Goal: Transaction & Acquisition: Purchase product/service

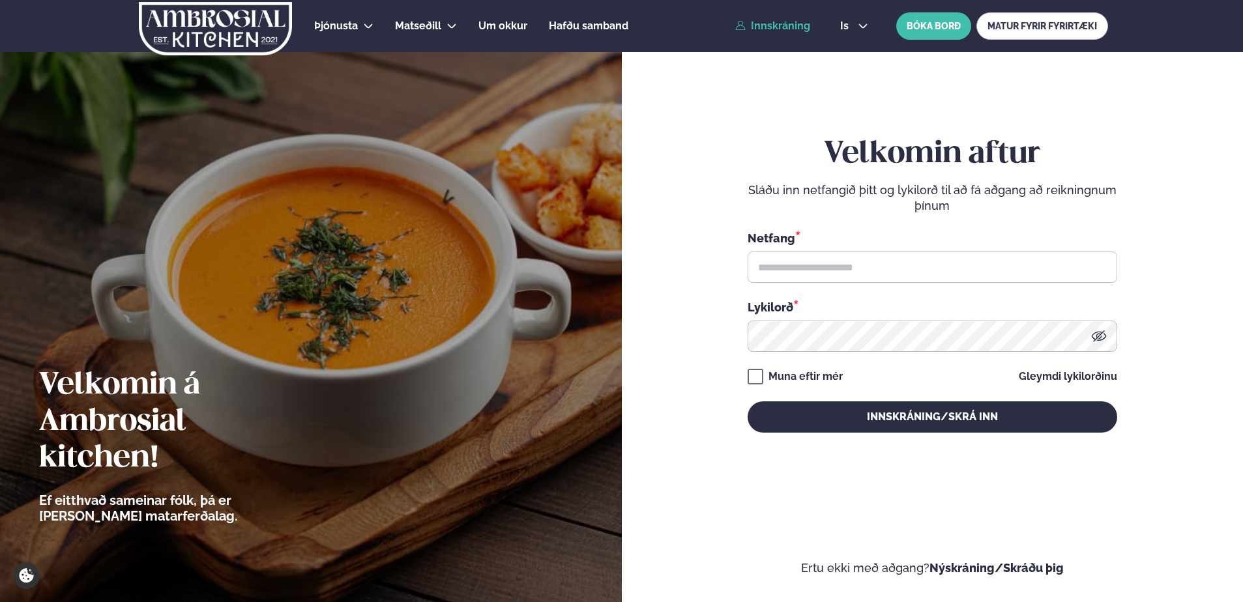
click at [768, 25] on link "Innskráning" at bounding box center [772, 26] width 75 height 12
click at [778, 272] on input "text" at bounding box center [933, 267] width 370 height 31
type input "**********"
click at [748, 401] on button "Innskráning/Skrá inn" at bounding box center [933, 416] width 370 height 31
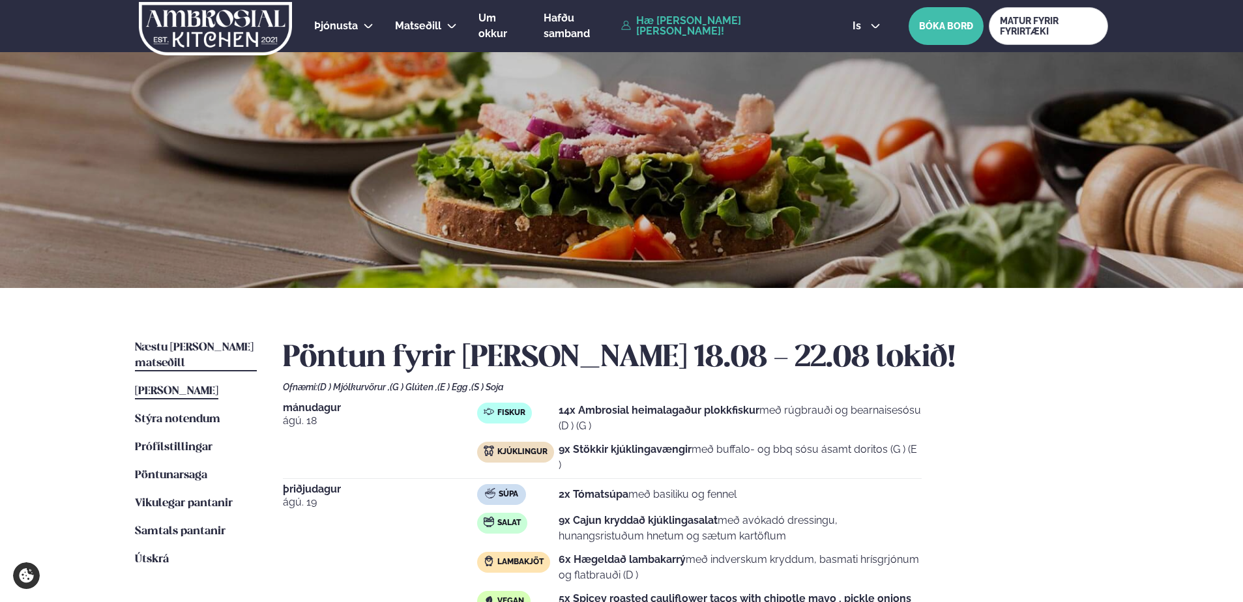
click at [184, 346] on span "Næstu [PERSON_NAME] matseðill" at bounding box center [194, 355] width 119 height 27
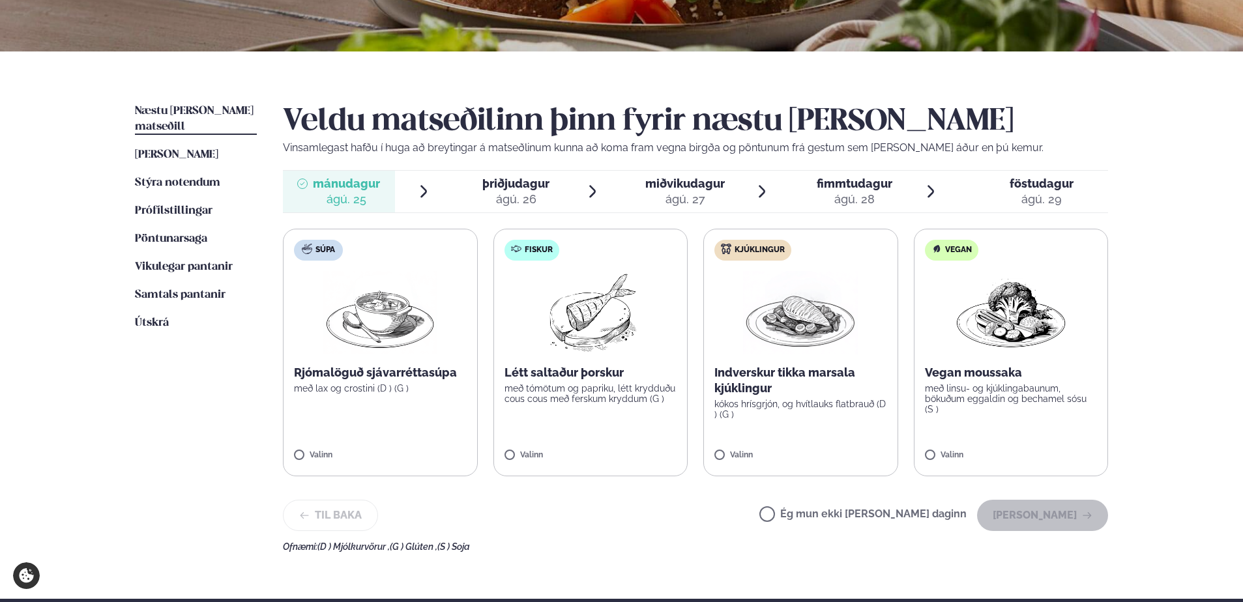
scroll to position [261, 0]
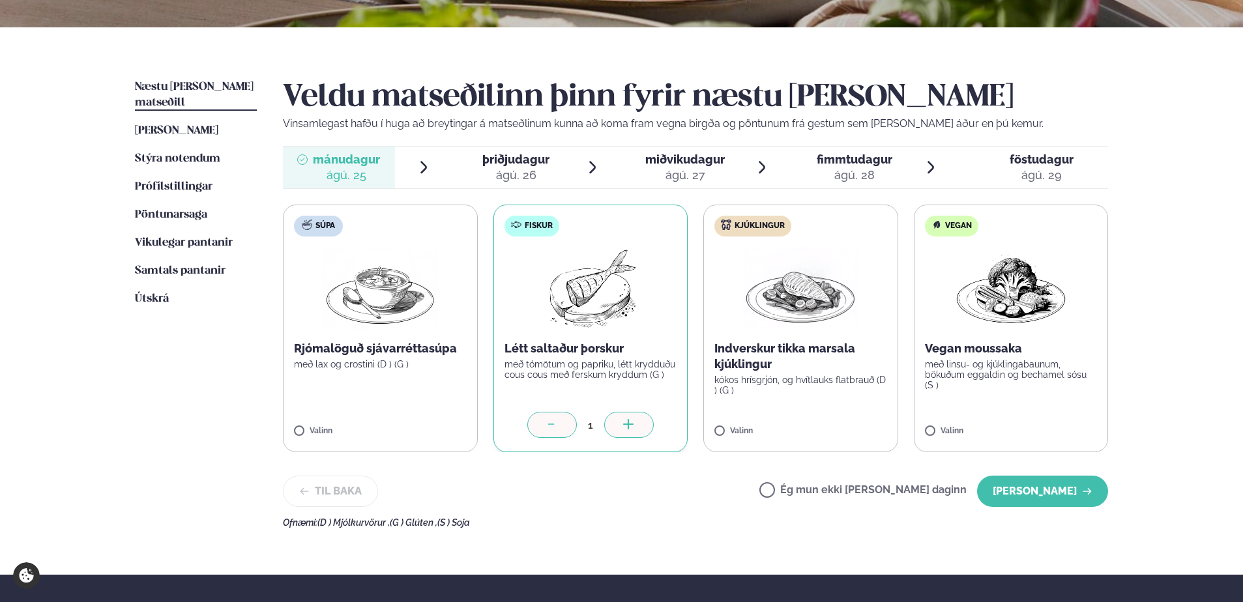
click at [624, 422] on icon at bounding box center [628, 425] width 13 height 13
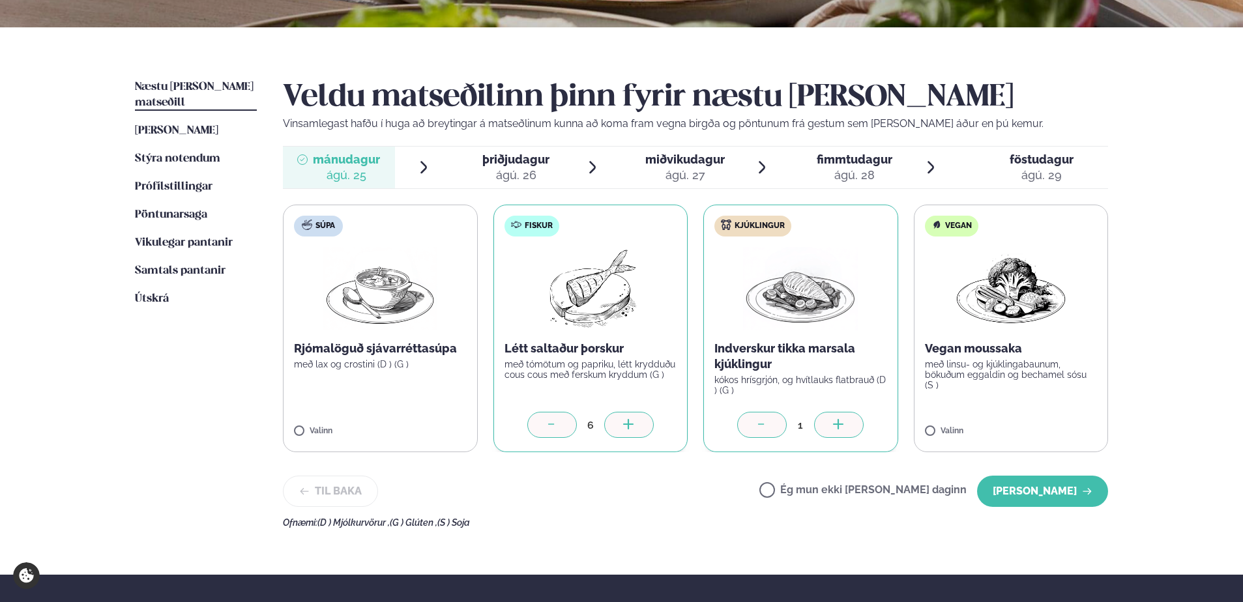
click at [841, 423] on icon at bounding box center [838, 425] width 13 height 13
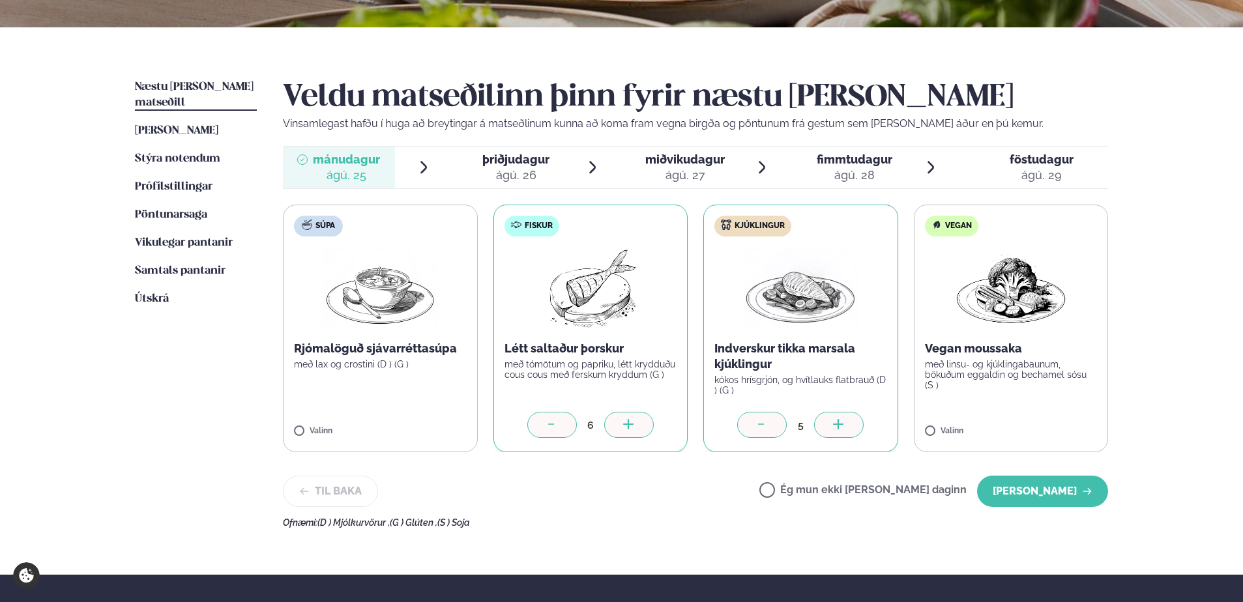
click at [841, 423] on icon at bounding box center [838, 425] width 13 height 13
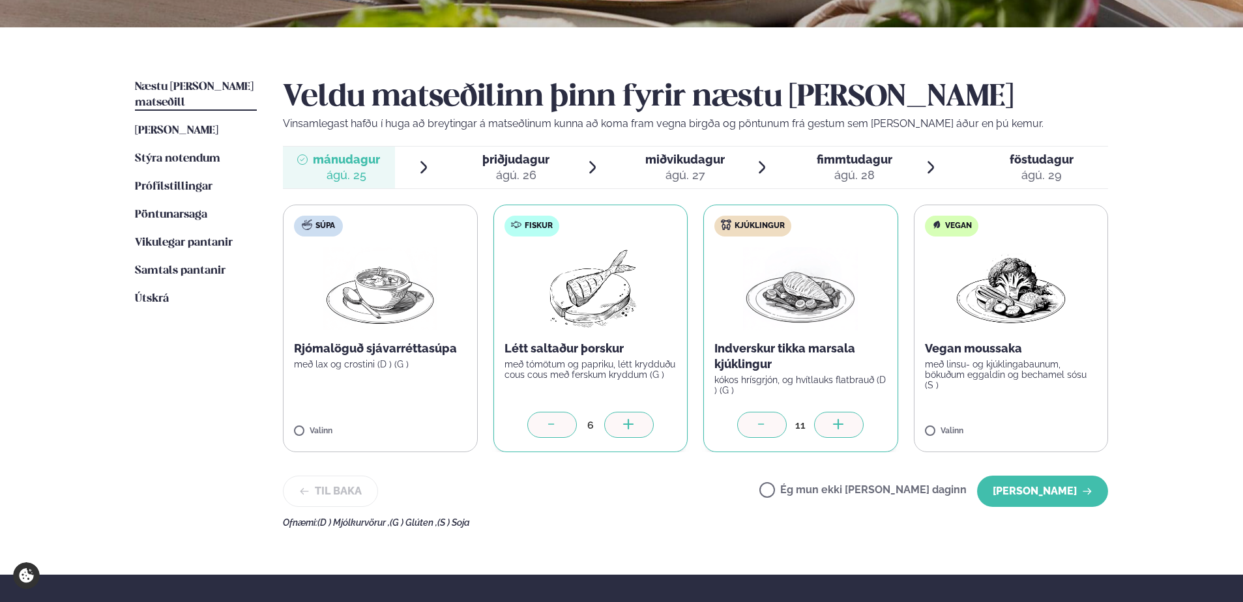
click at [841, 423] on icon at bounding box center [838, 425] width 13 height 13
click at [1058, 487] on button "[PERSON_NAME]" at bounding box center [1042, 491] width 131 height 31
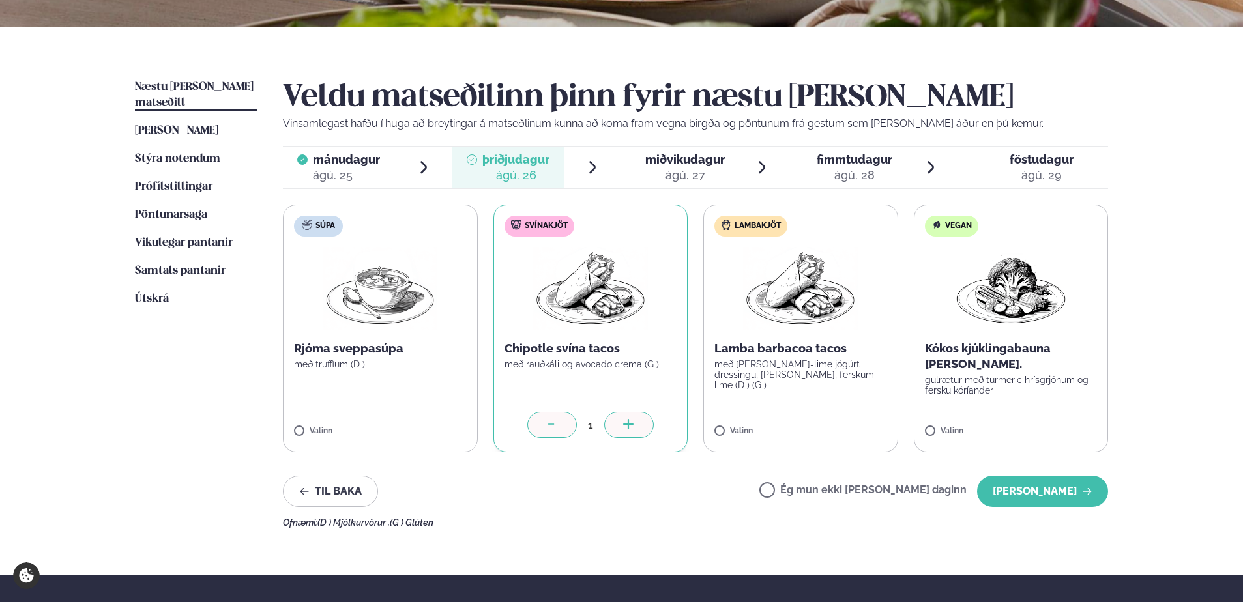
click at [628, 428] on icon at bounding box center [628, 424] width 1 height 10
click at [844, 424] on icon at bounding box center [838, 425] width 13 height 13
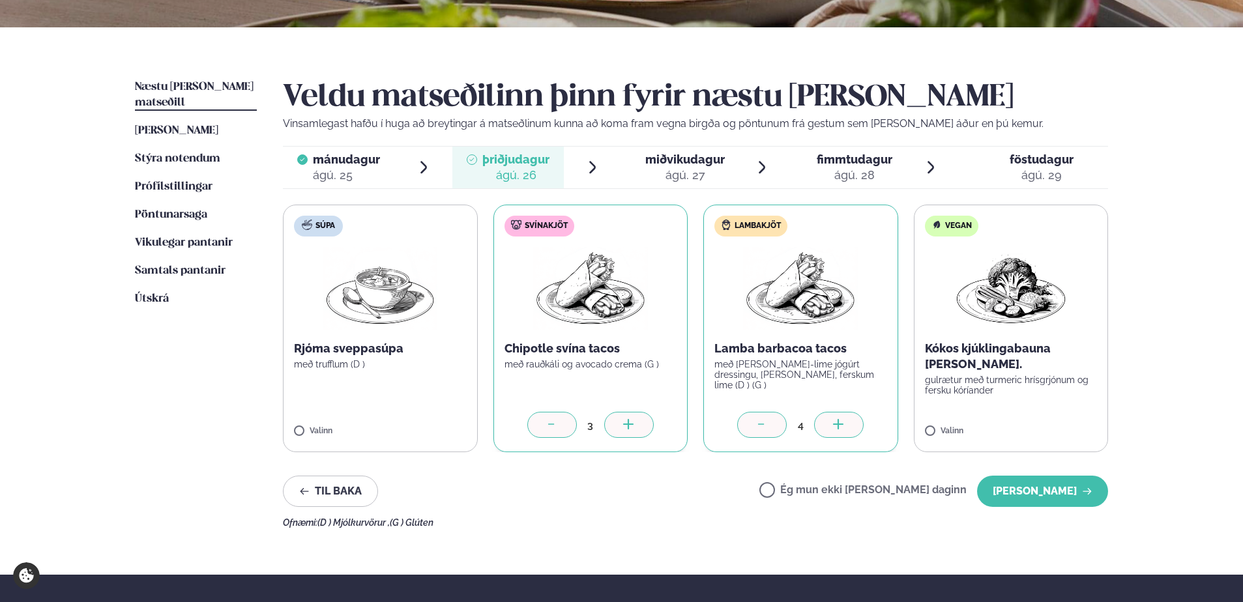
click at [844, 424] on icon at bounding box center [838, 425] width 13 height 13
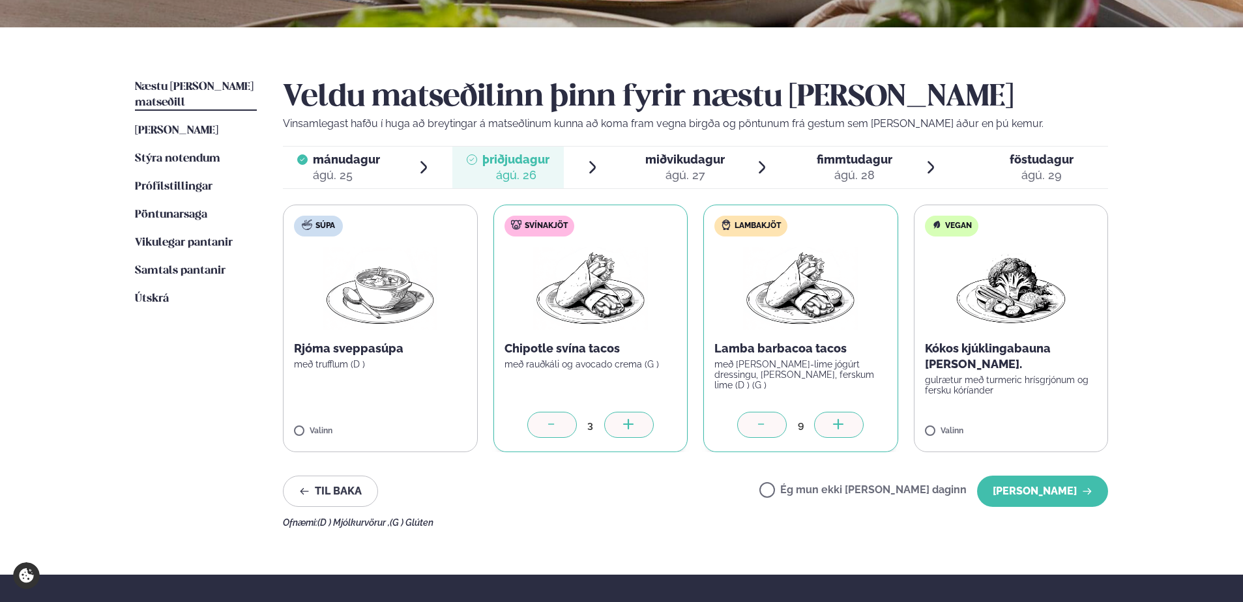
click at [844, 424] on icon at bounding box center [838, 425] width 13 height 13
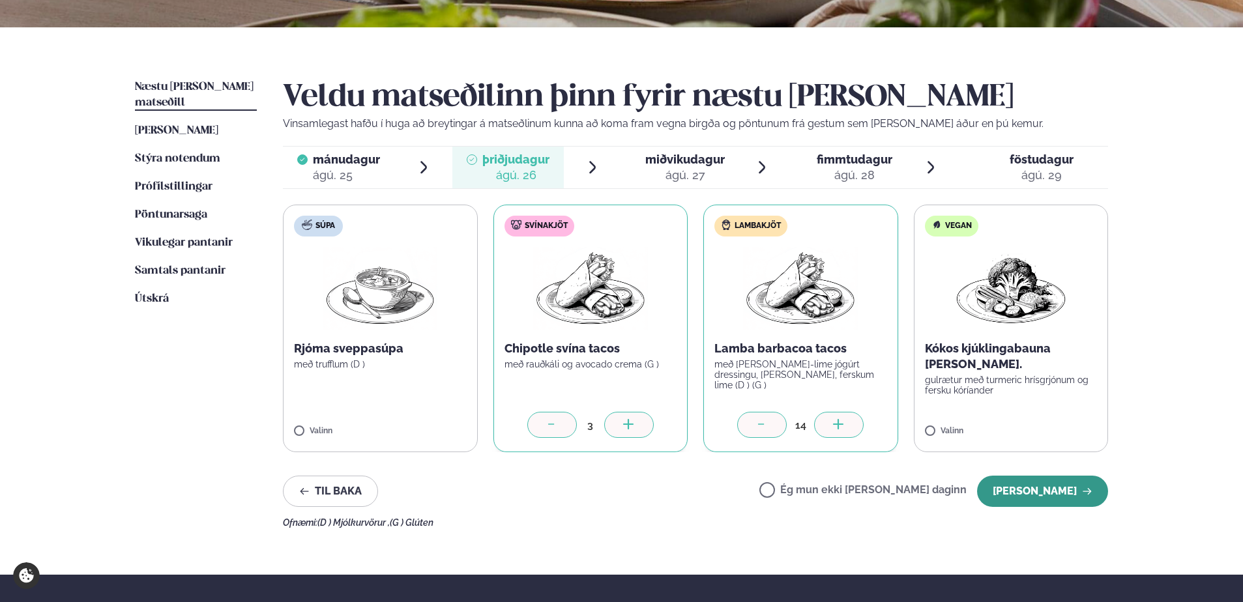
click at [1056, 489] on button "[PERSON_NAME]" at bounding box center [1042, 491] width 131 height 31
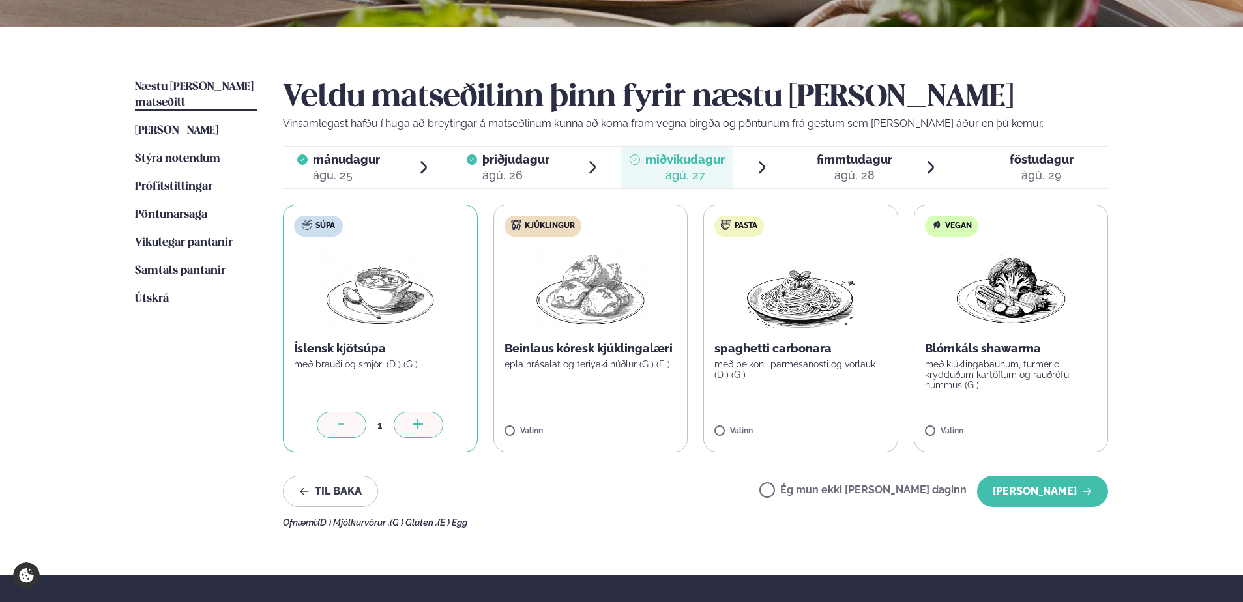
click at [418, 424] on icon at bounding box center [418, 424] width 10 height 1
click at [620, 424] on div at bounding box center [629, 425] width 50 height 26
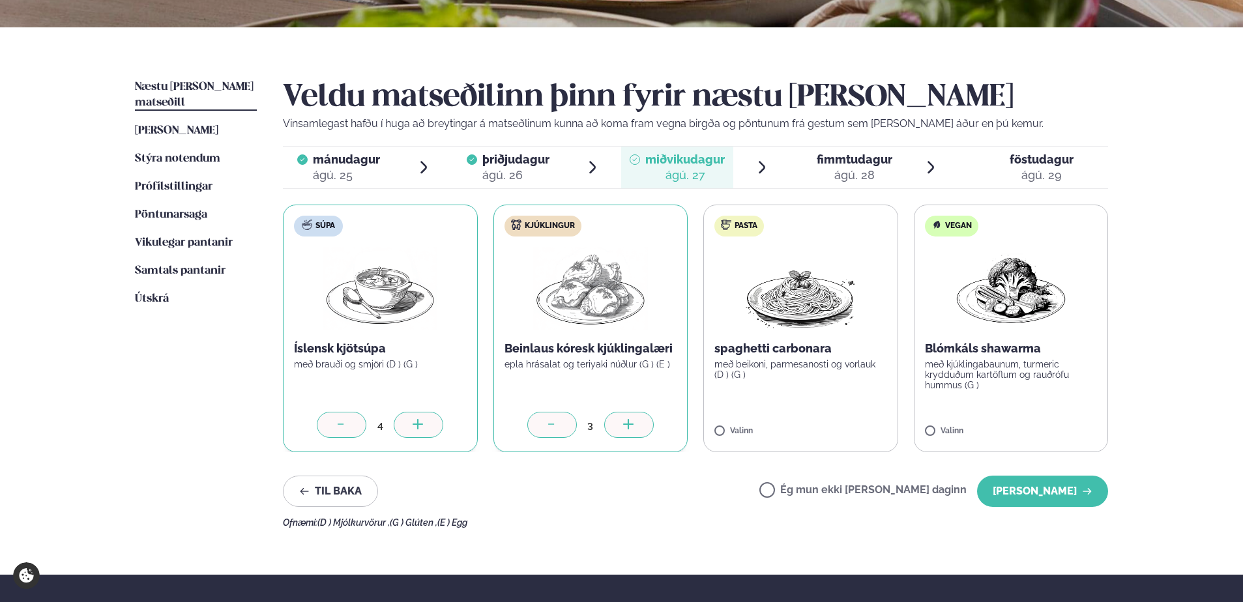
click at [620, 424] on div at bounding box center [629, 425] width 50 height 26
click at [620, 423] on div at bounding box center [629, 425] width 50 height 26
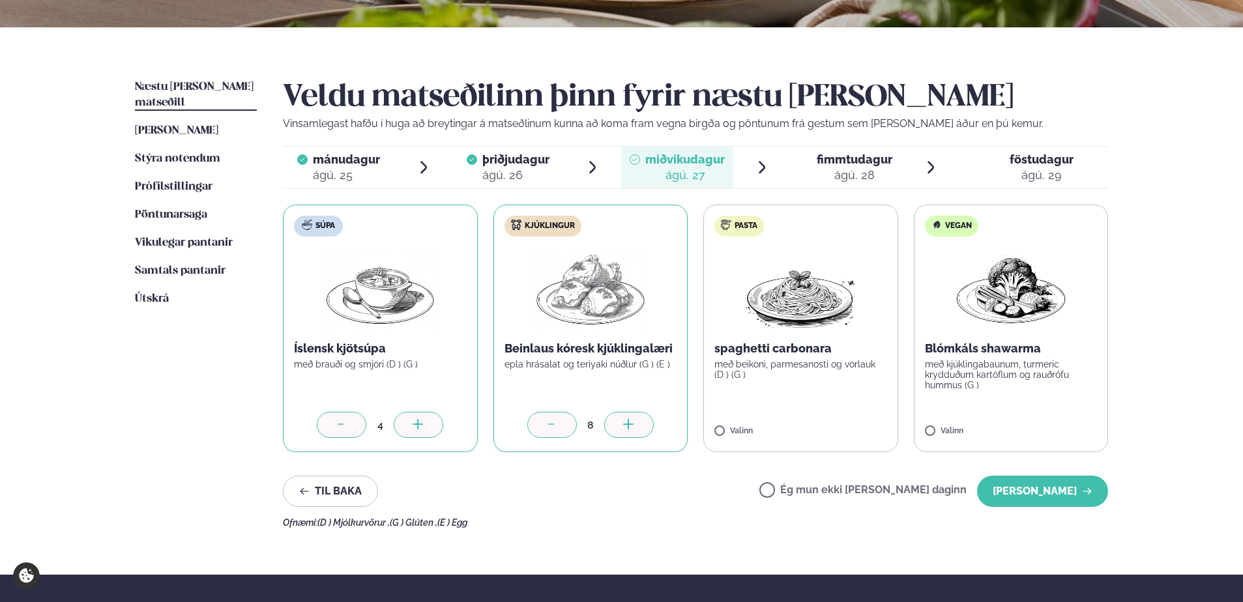
click at [620, 423] on div at bounding box center [629, 425] width 50 height 26
click at [620, 422] on div at bounding box center [629, 425] width 50 height 26
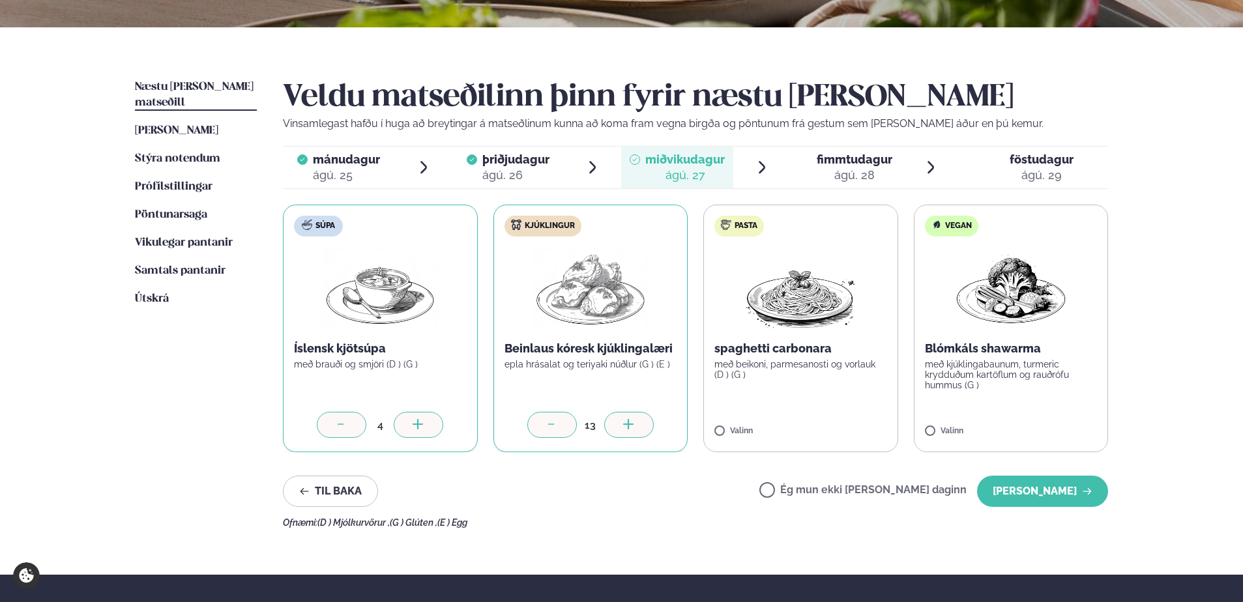
click at [620, 422] on div at bounding box center [629, 425] width 50 height 26
click at [841, 426] on icon at bounding box center [838, 425] width 13 height 13
click at [1050, 417] on div at bounding box center [1050, 425] width 50 height 26
click at [973, 426] on icon at bounding box center [972, 425] width 13 height 13
click at [762, 425] on icon at bounding box center [761, 425] width 13 height 13
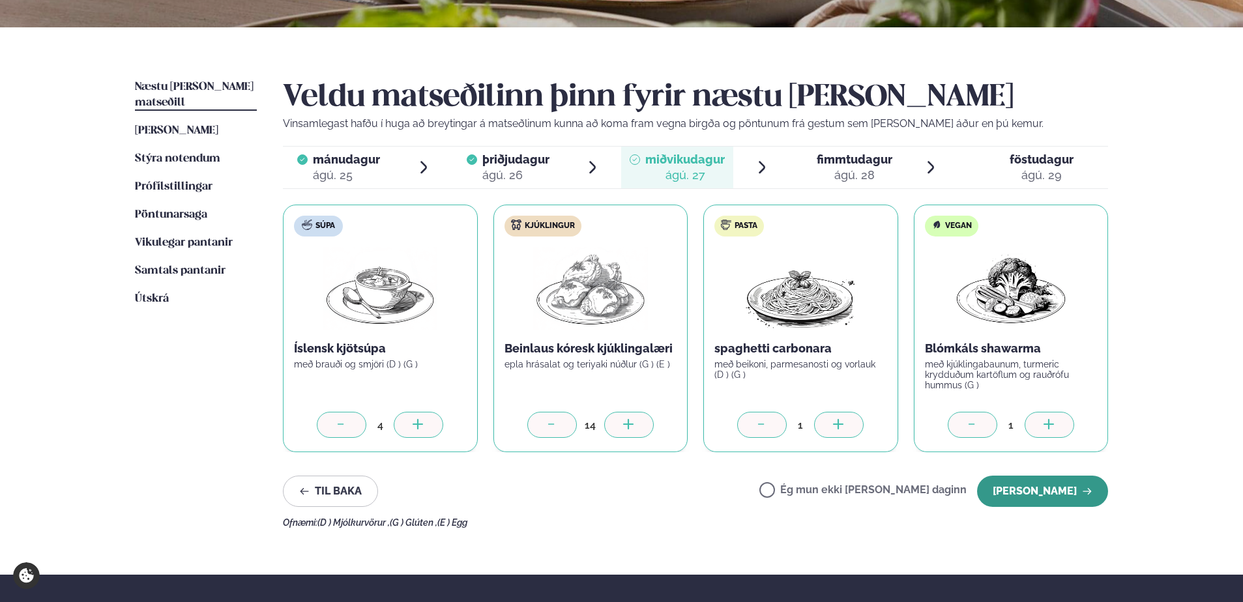
click at [1050, 491] on button "[PERSON_NAME]" at bounding box center [1042, 491] width 131 height 31
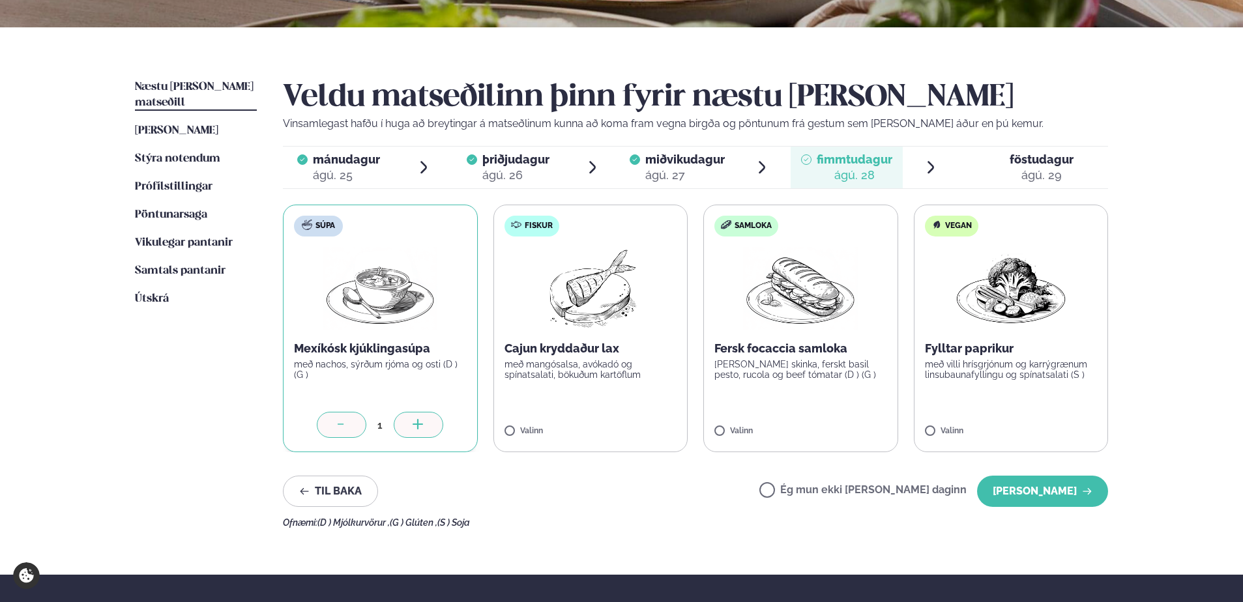
click at [408, 431] on div at bounding box center [419, 425] width 50 height 26
click at [631, 425] on icon at bounding box center [628, 424] width 10 height 1
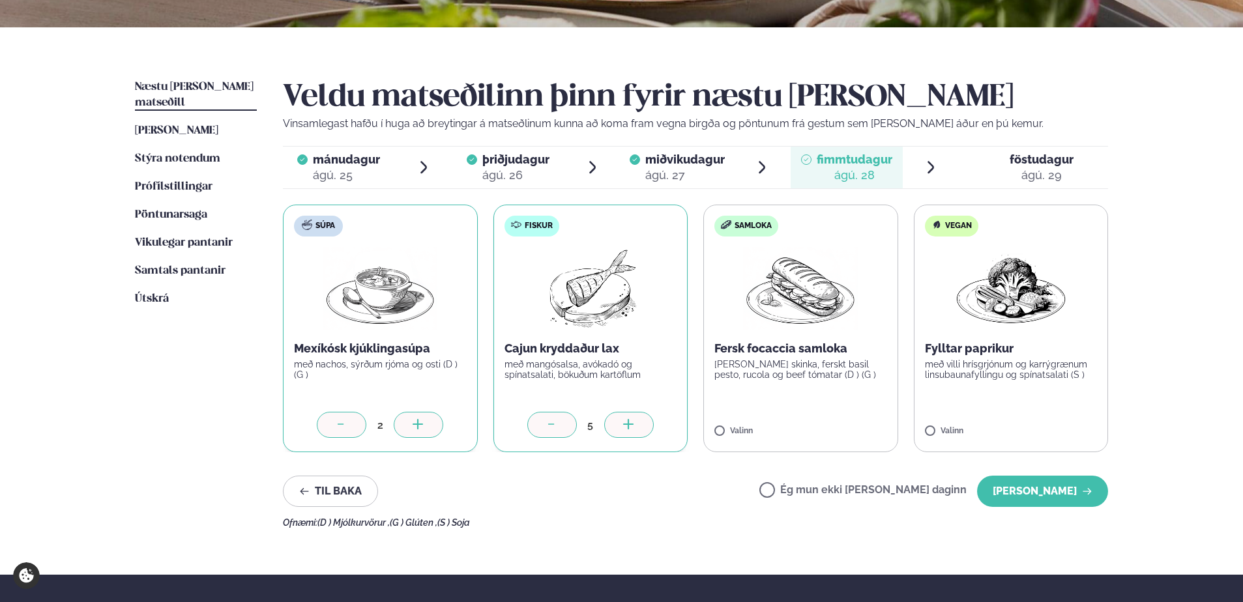
click at [631, 425] on icon at bounding box center [628, 424] width 10 height 1
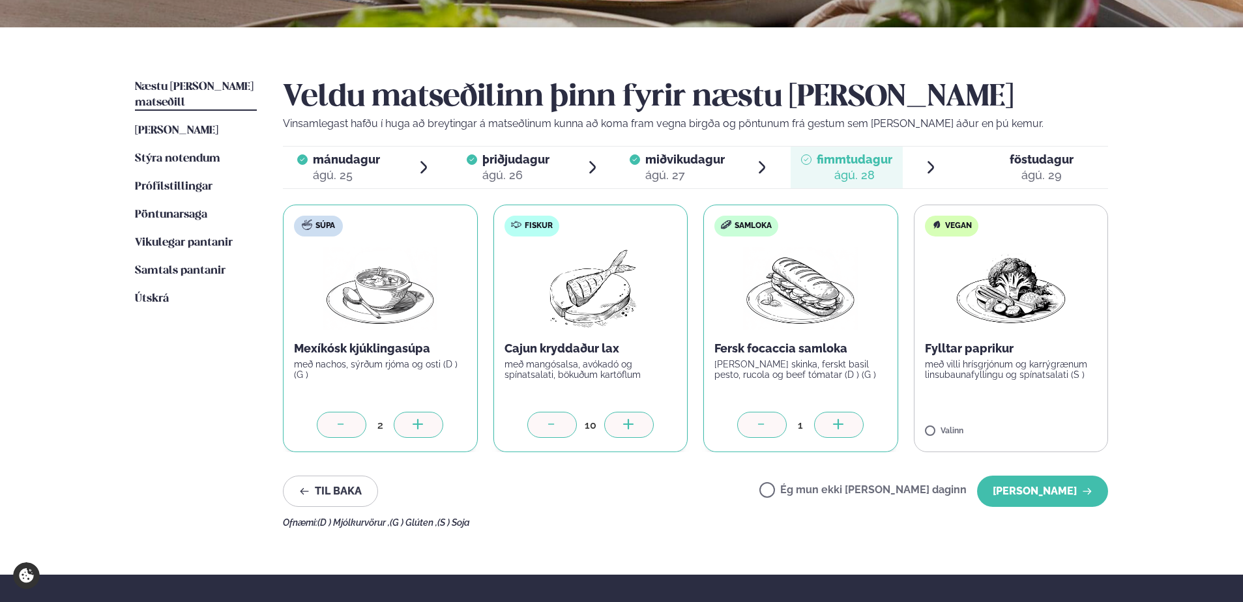
click at [839, 426] on icon at bounding box center [838, 424] width 1 height 10
click at [839, 426] on icon at bounding box center [838, 425] width 13 height 13
click at [1055, 491] on button "[PERSON_NAME]" at bounding box center [1042, 491] width 131 height 31
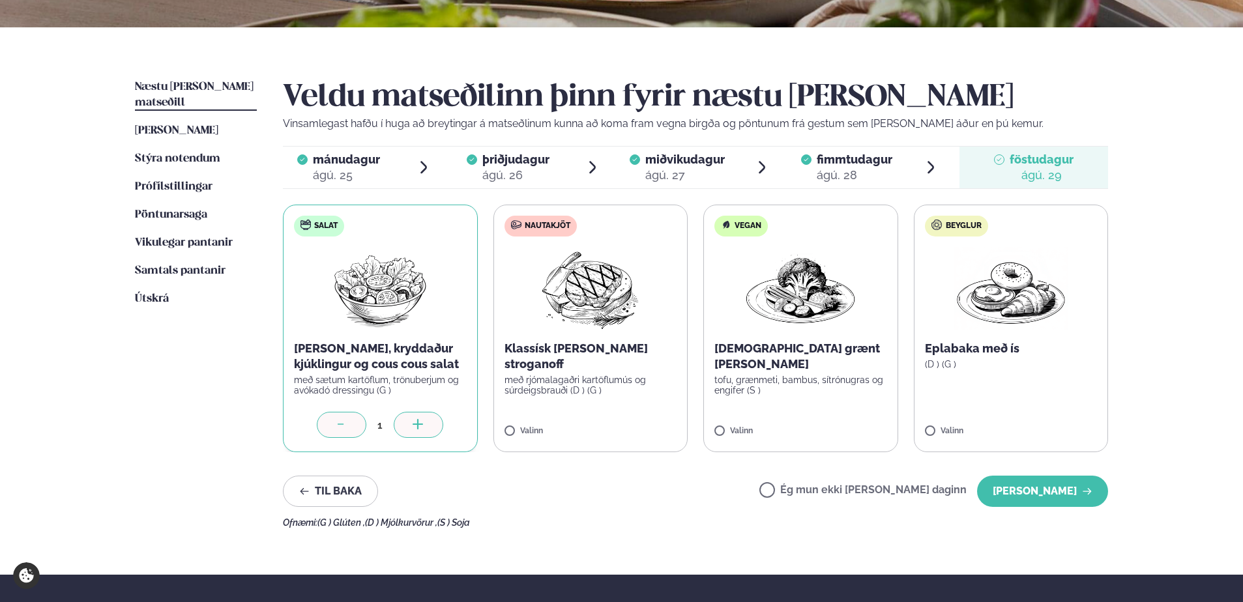
click at [415, 421] on icon at bounding box center [418, 425] width 13 height 13
click at [416, 421] on icon at bounding box center [418, 425] width 13 height 13
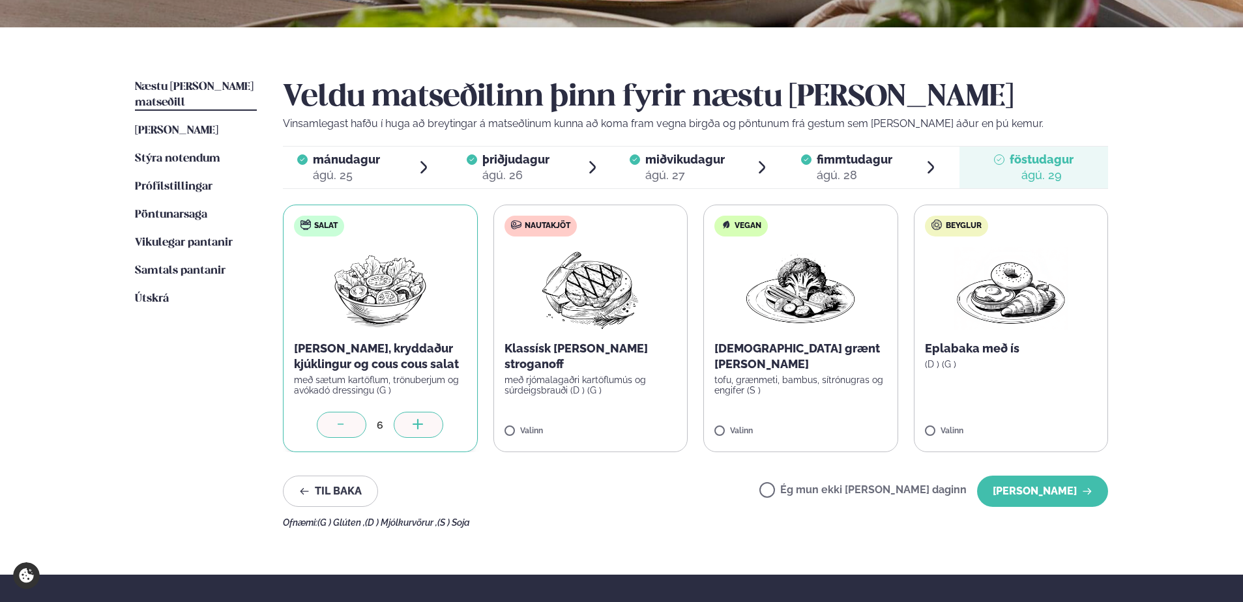
click at [418, 420] on icon at bounding box center [417, 424] width 1 height 10
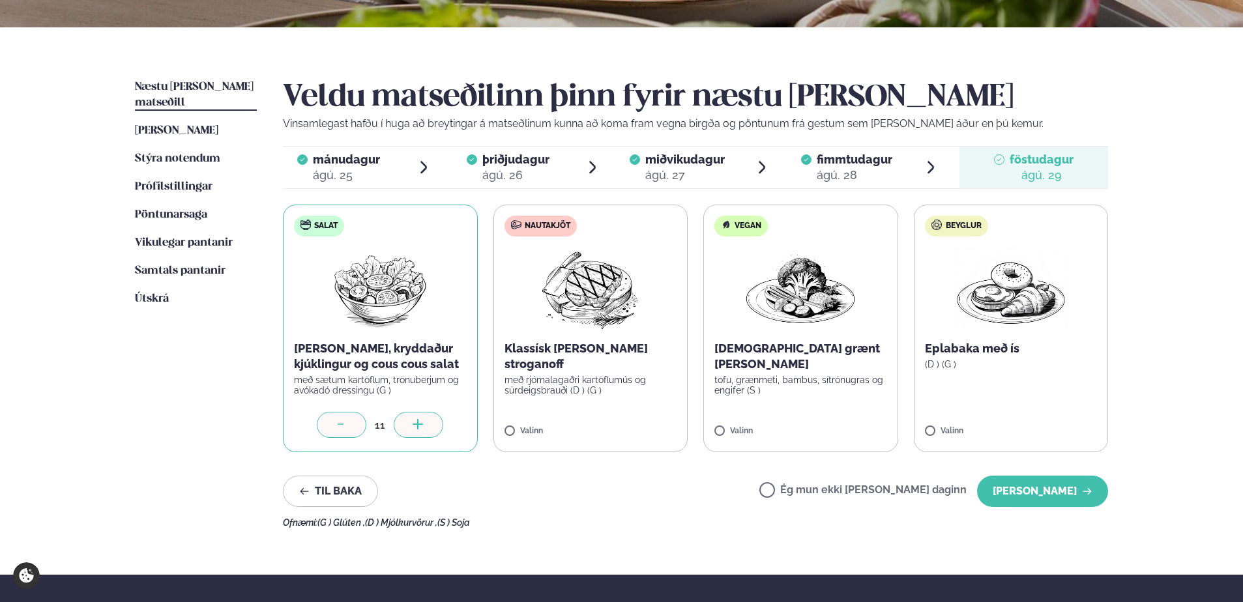
click at [418, 420] on icon at bounding box center [417, 424] width 1 height 10
click at [635, 426] on icon at bounding box center [628, 425] width 13 height 13
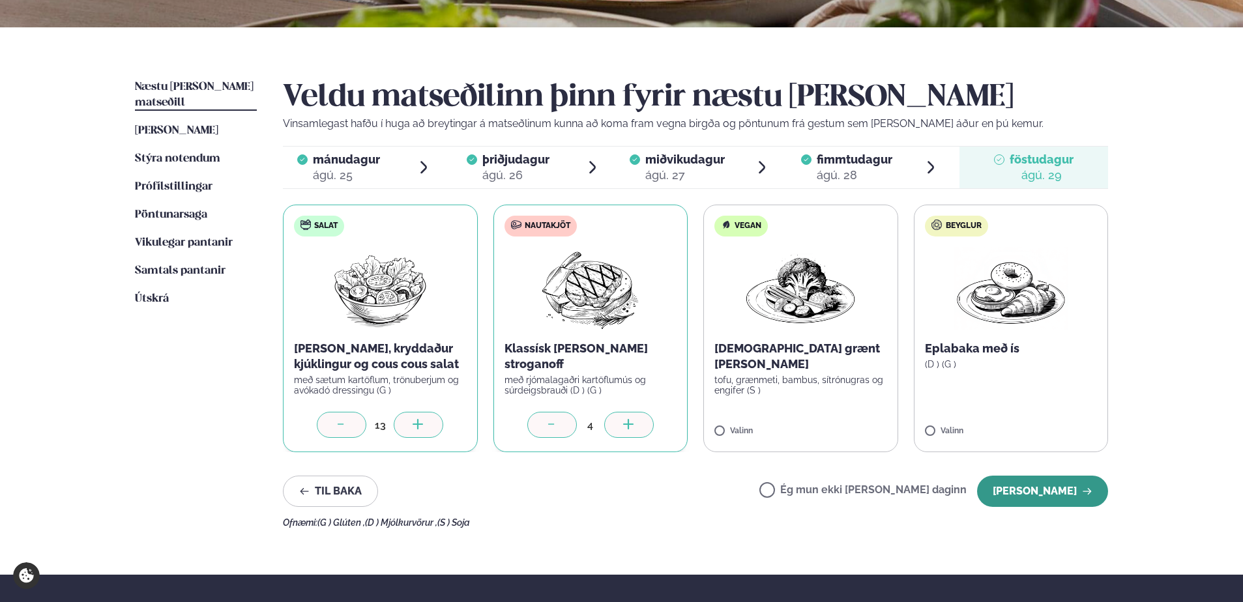
click at [1046, 488] on button "[PERSON_NAME]" at bounding box center [1042, 491] width 131 height 31
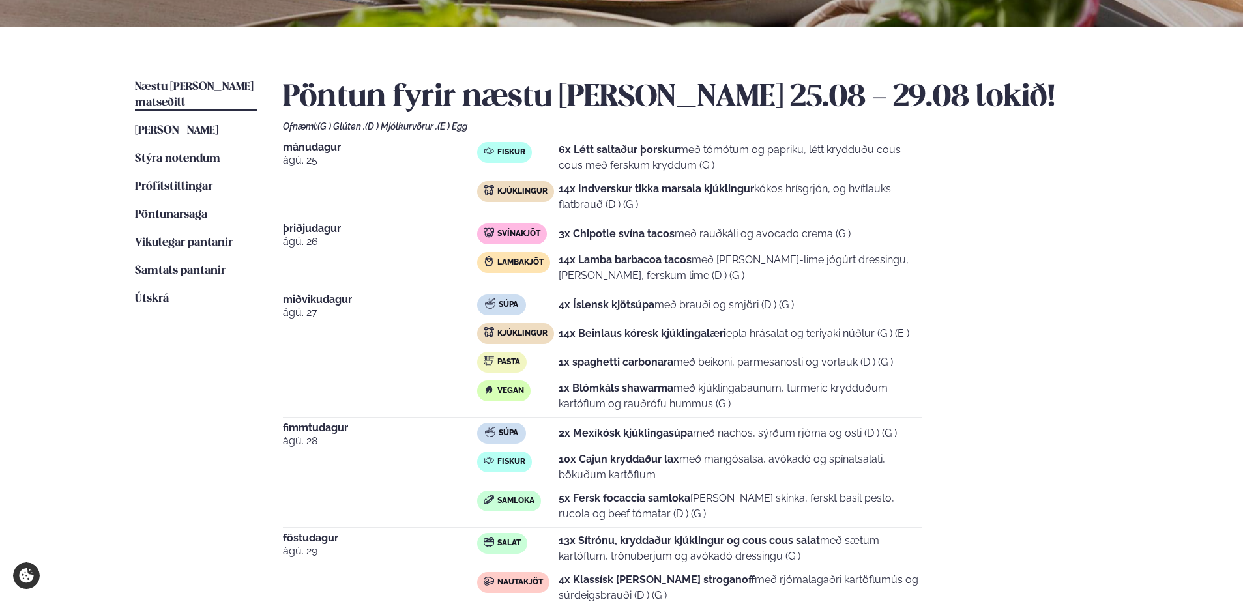
scroll to position [326, 0]
